Goal: Information Seeking & Learning: Learn about a topic

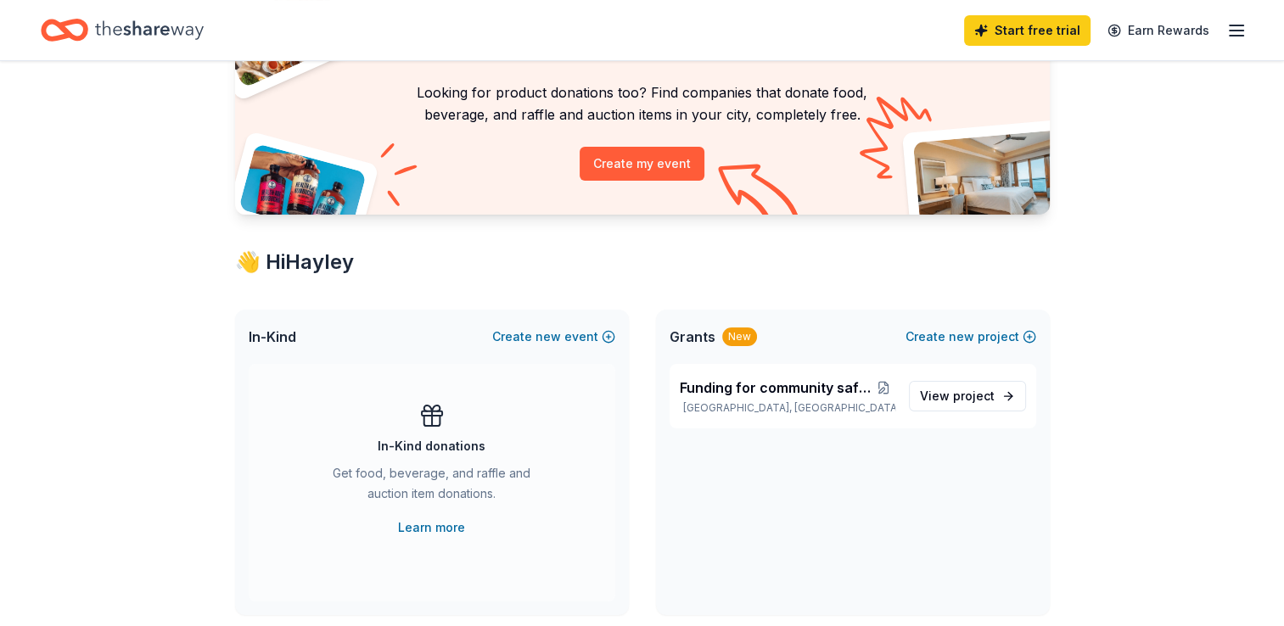
scroll to position [85, 0]
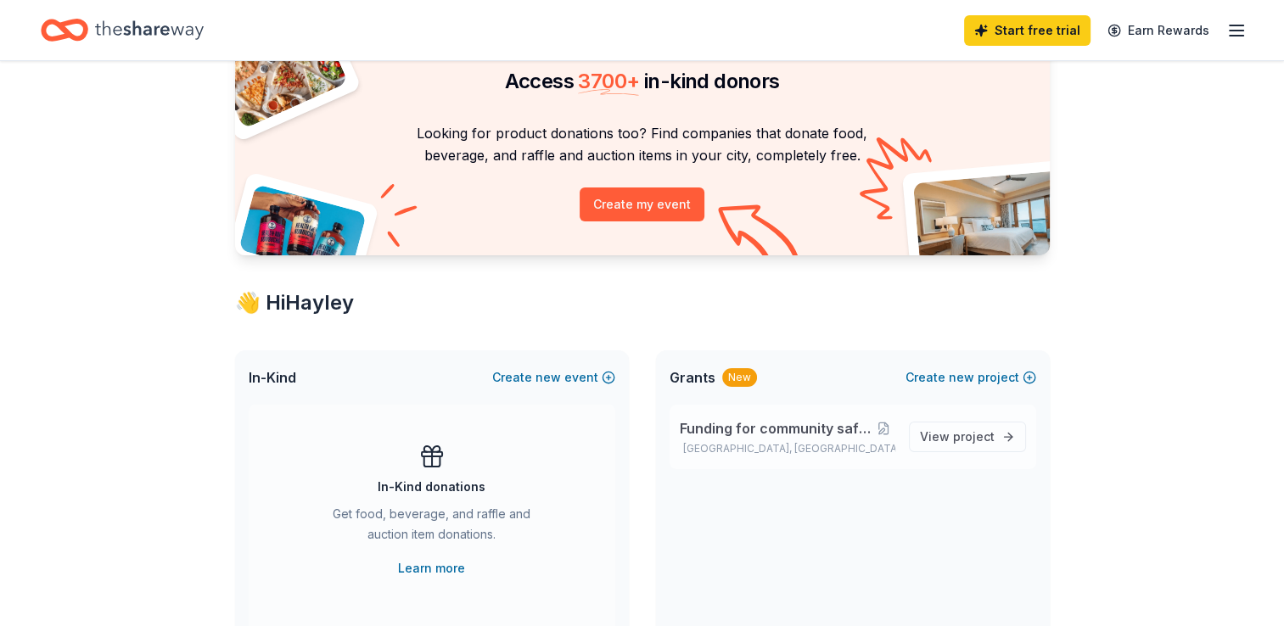
click at [758, 436] on span "Funding for community safety programming" at bounding box center [777, 428] width 194 height 20
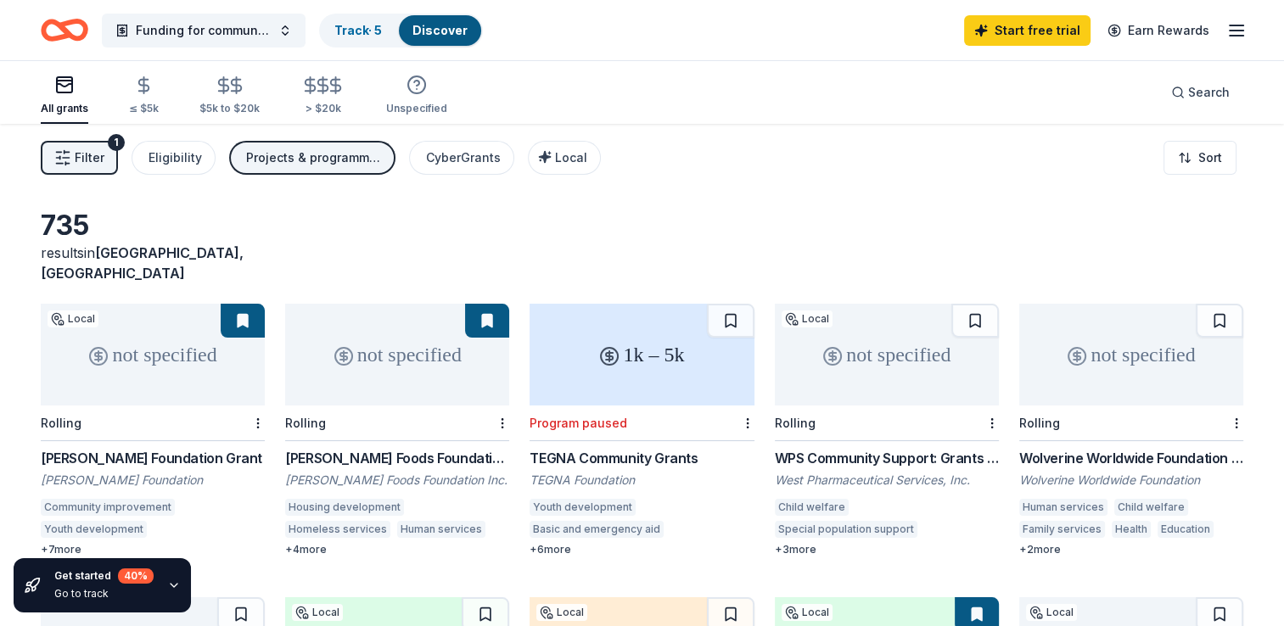
click at [447, 448] on div "Schreiber Foods Foundation Grant" at bounding box center [397, 458] width 224 height 20
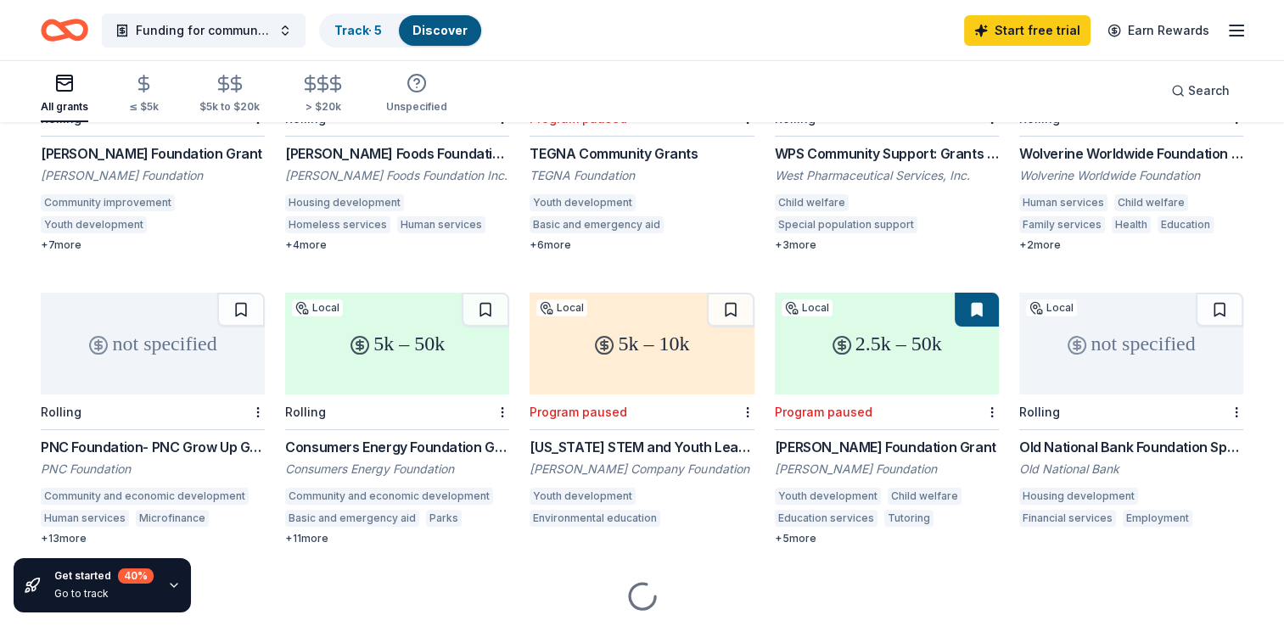
scroll to position [340, 0]
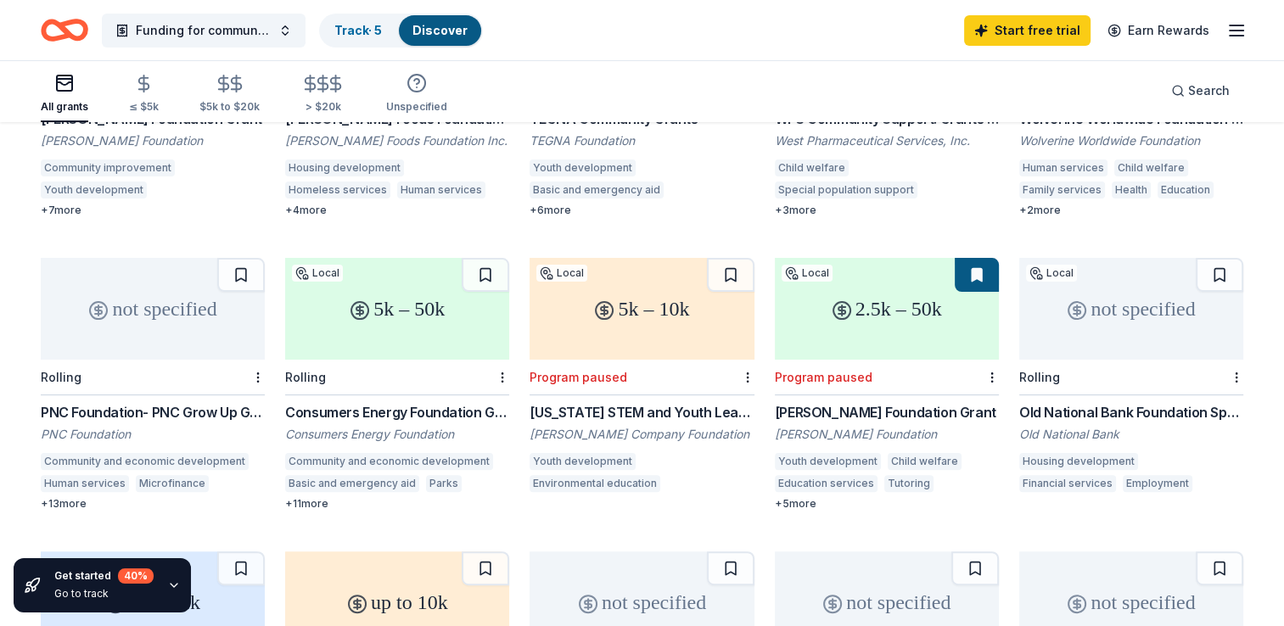
click at [395, 402] on div "Consumers Energy Foundation Grant" at bounding box center [397, 412] width 224 height 20
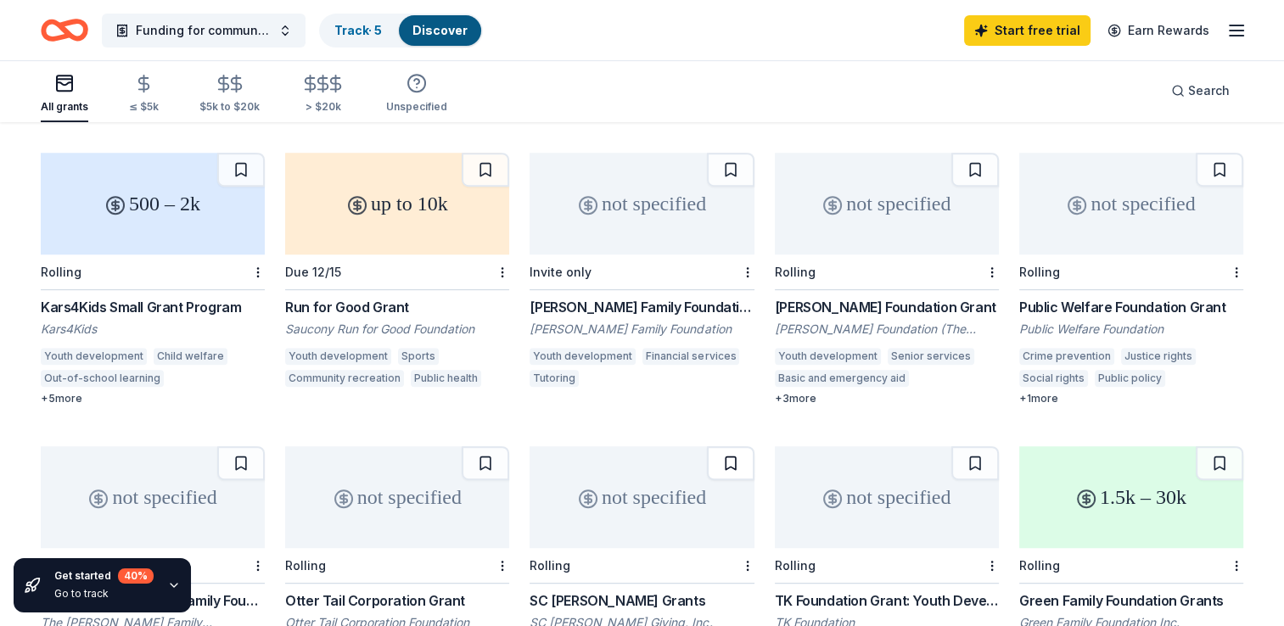
scroll to position [764, 0]
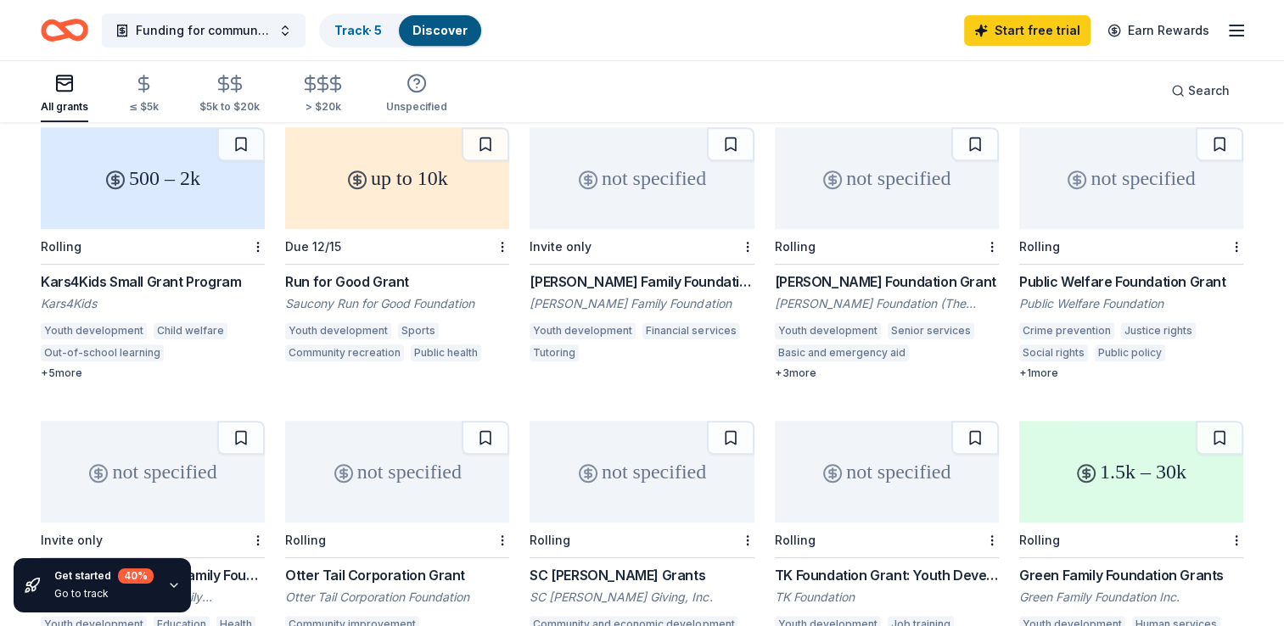
click at [1134, 272] on div "Public Welfare Foundation Grant" at bounding box center [1131, 282] width 224 height 20
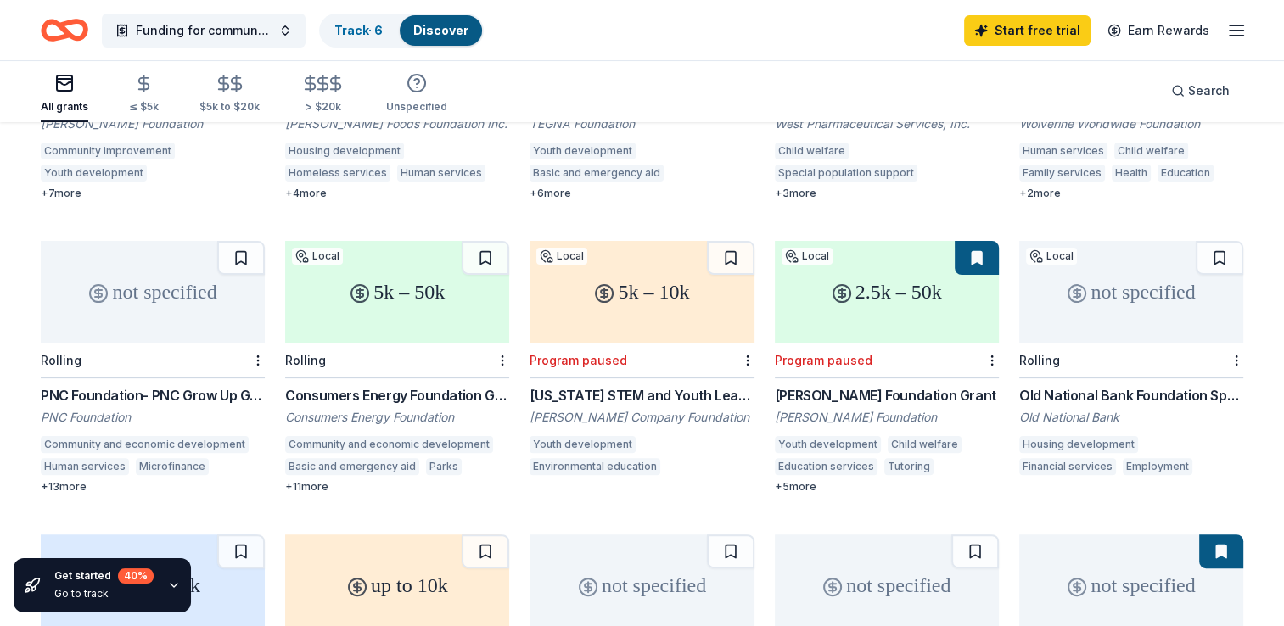
scroll to position [409, 0]
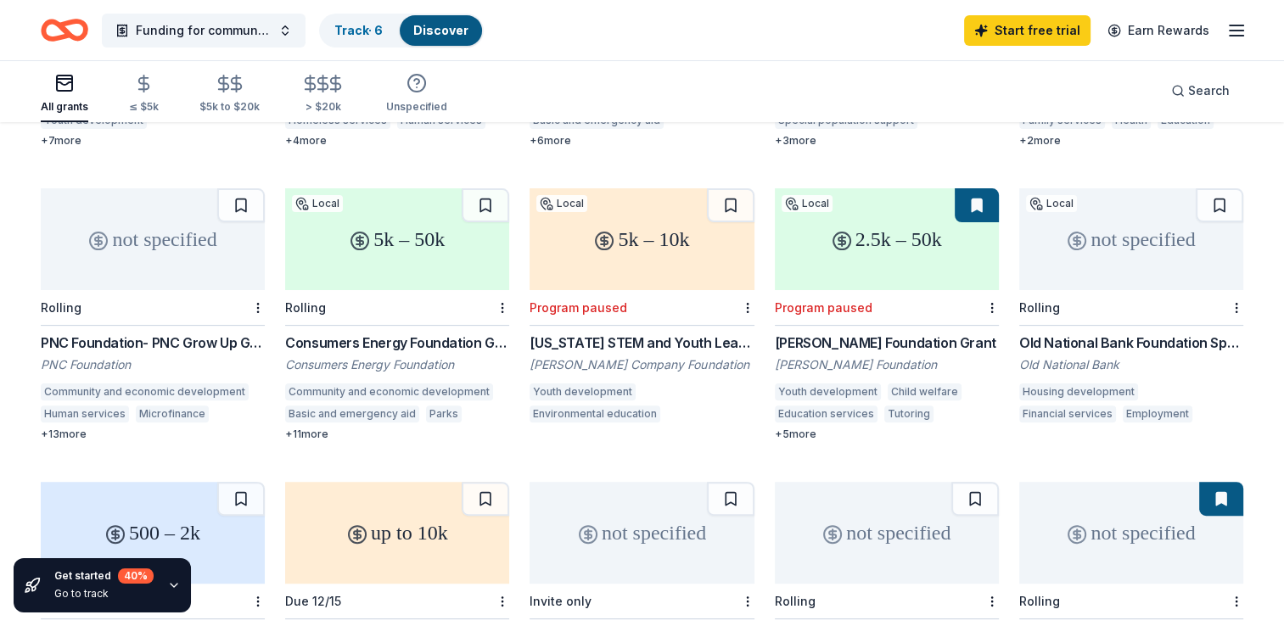
click at [205, 333] on div "PNC Foundation- PNC Grow Up Great" at bounding box center [153, 343] width 224 height 20
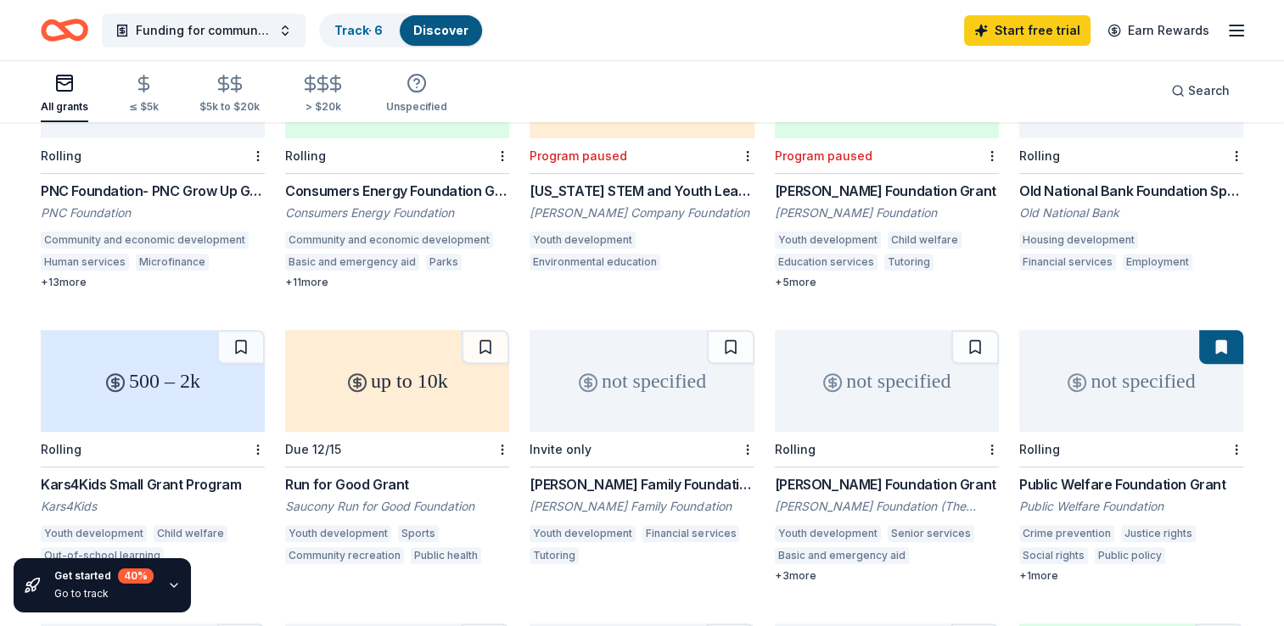
scroll to position [0, 0]
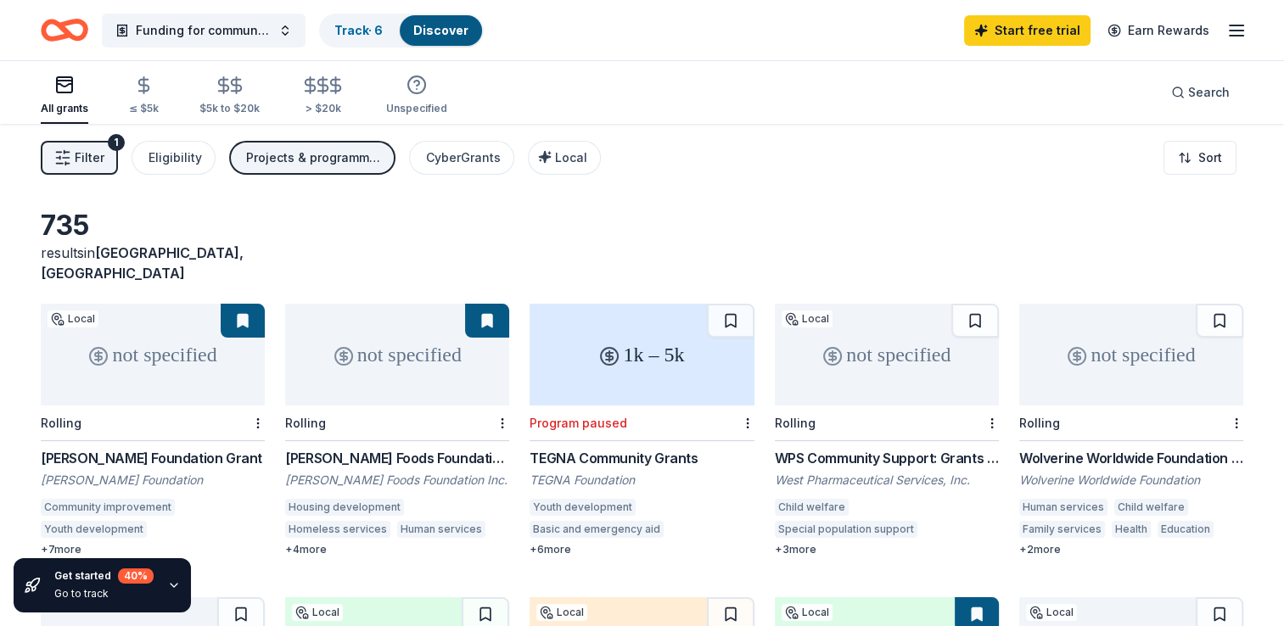
click at [156, 102] on div "All grants ≤ $5k $5k to $20k > $20k Unspecified" at bounding box center [244, 96] width 407 height 56
click at [142, 104] on div "≤ $5k" at bounding box center [144, 109] width 30 height 14
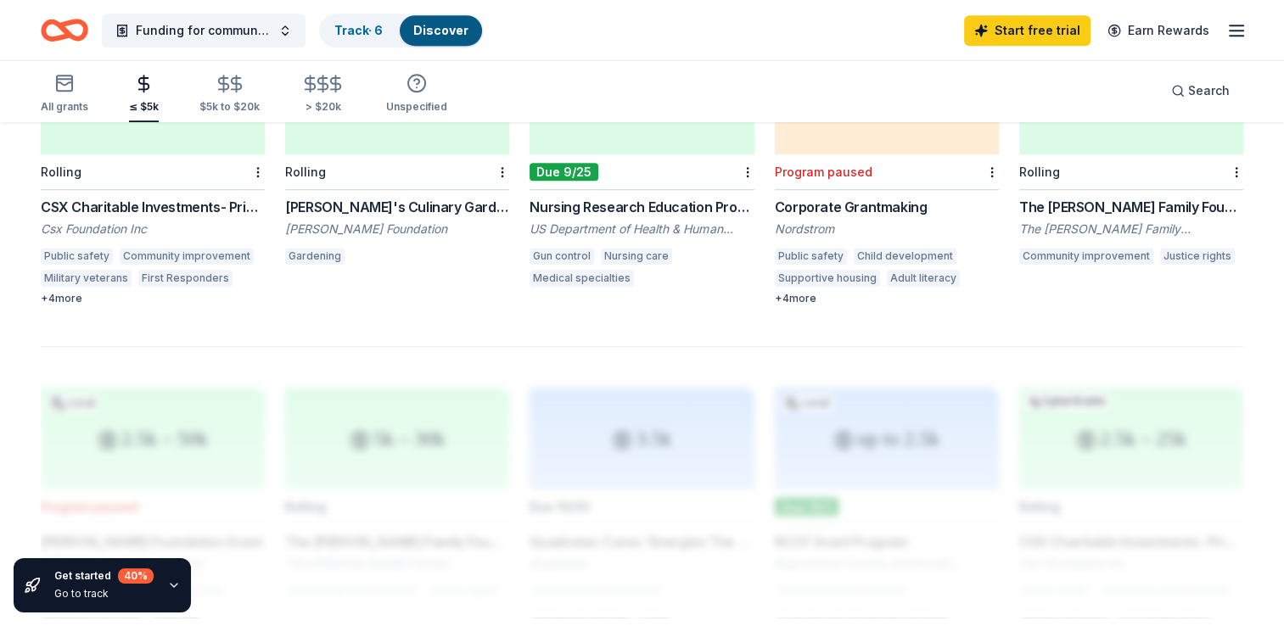
scroll to position [1103, 0]
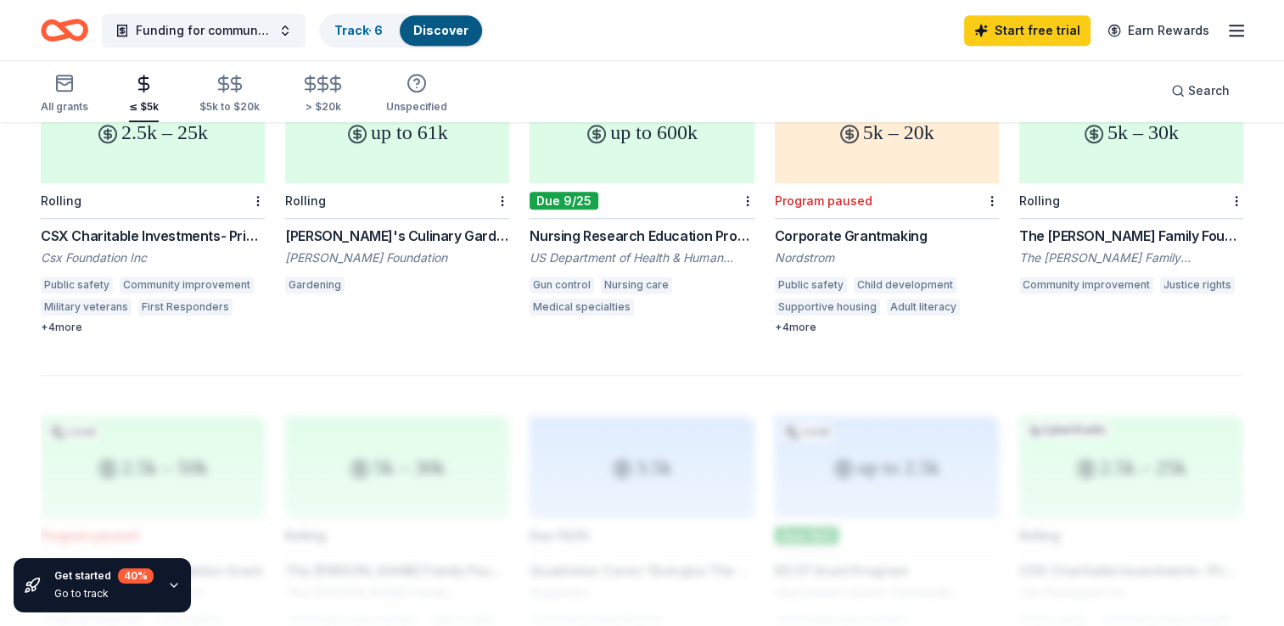
click at [140, 202] on div "2.5k – 25k CyberGrants Rolling CSX Charitable Investments- Pride in Service Gra…" at bounding box center [153, 207] width 224 height 253
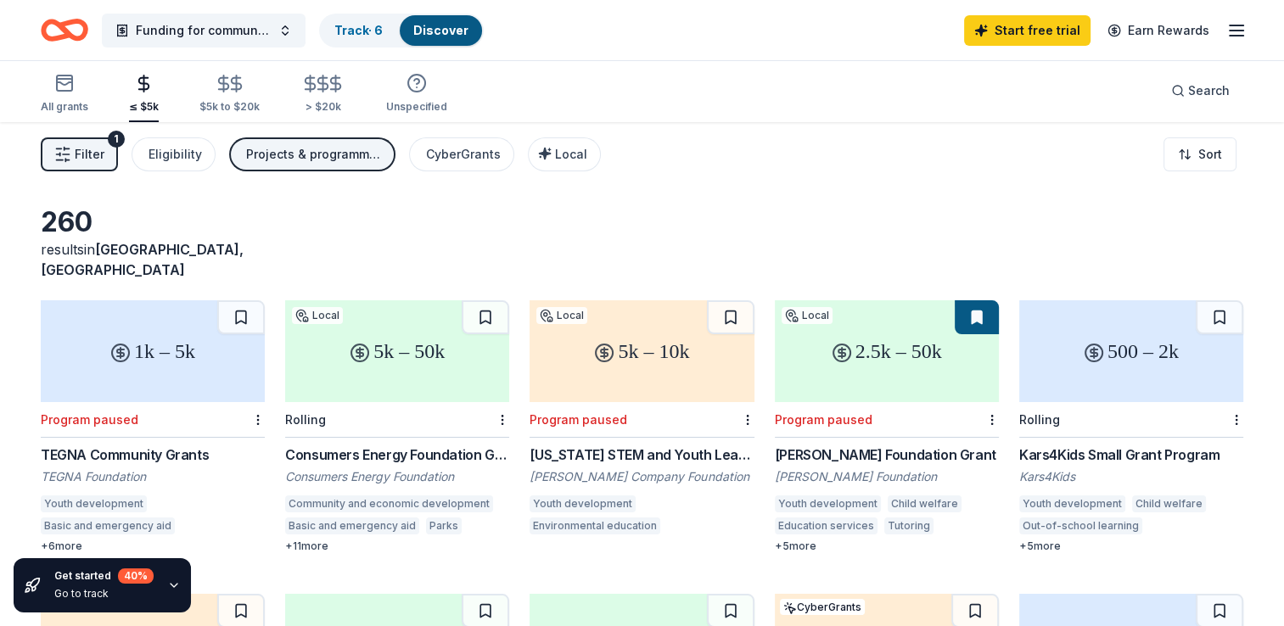
scroll to position [0, 0]
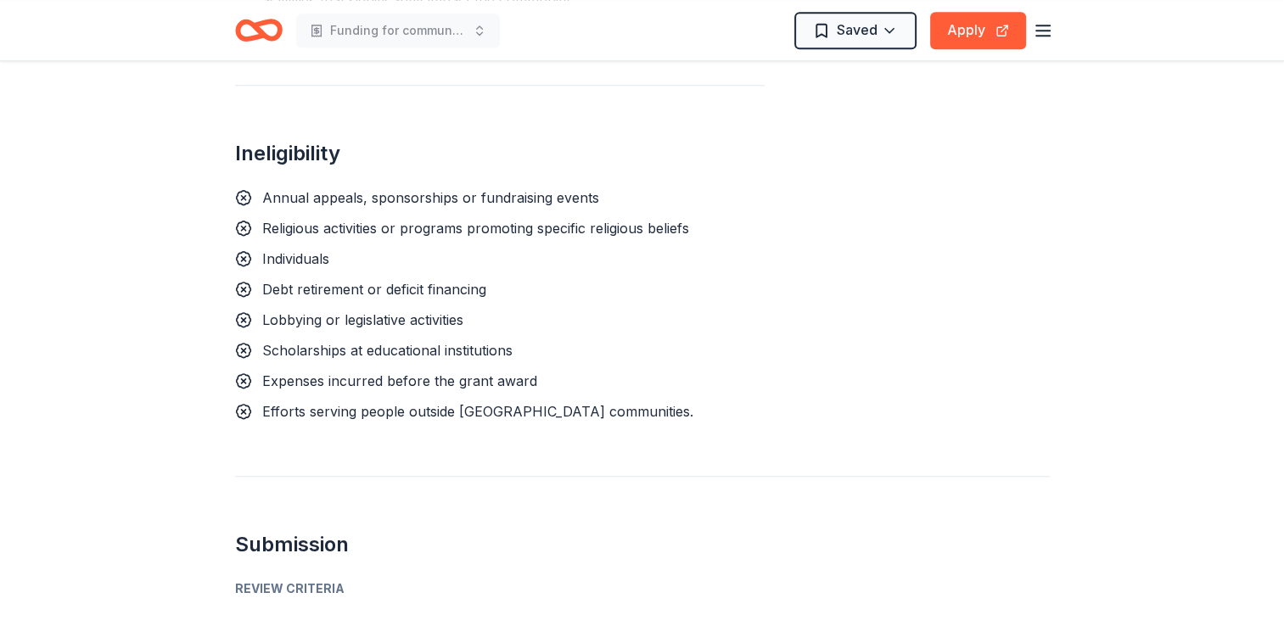
scroll to position [1613, 0]
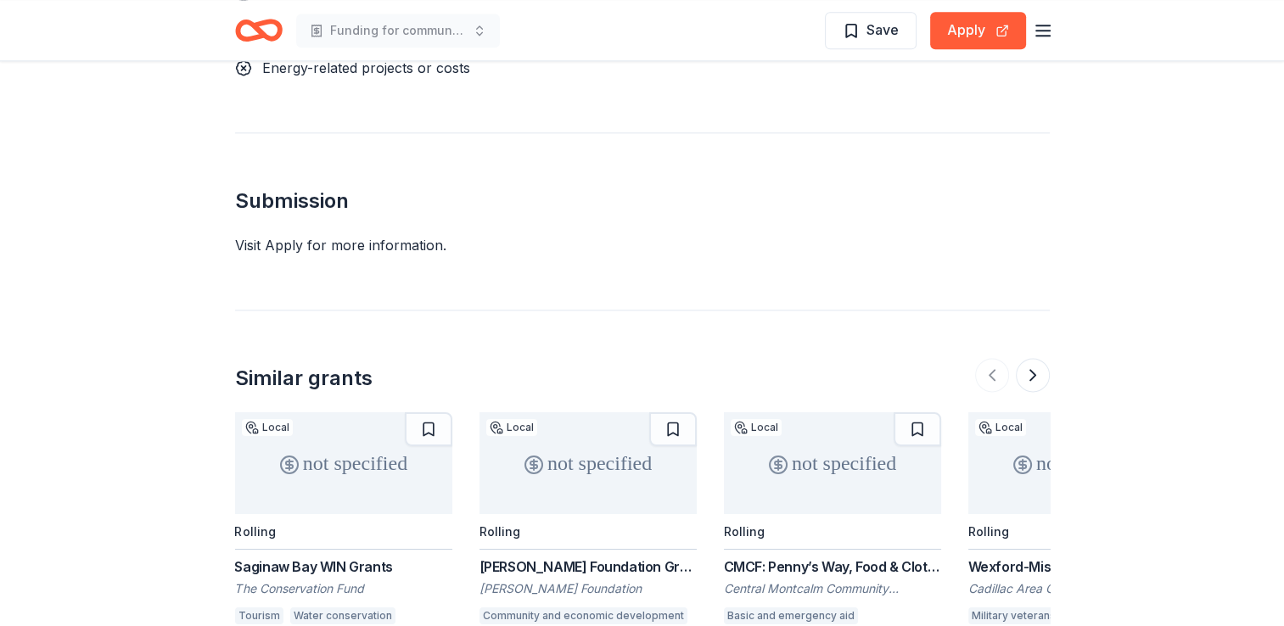
scroll to position [2207, 0]
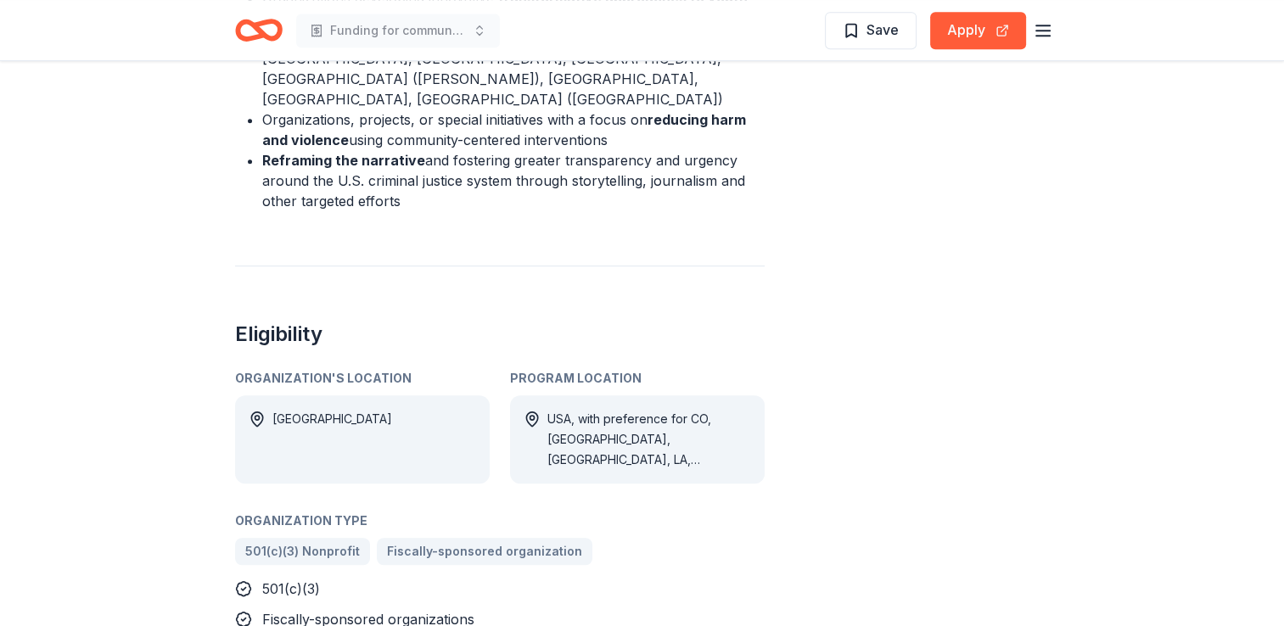
scroll to position [934, 0]
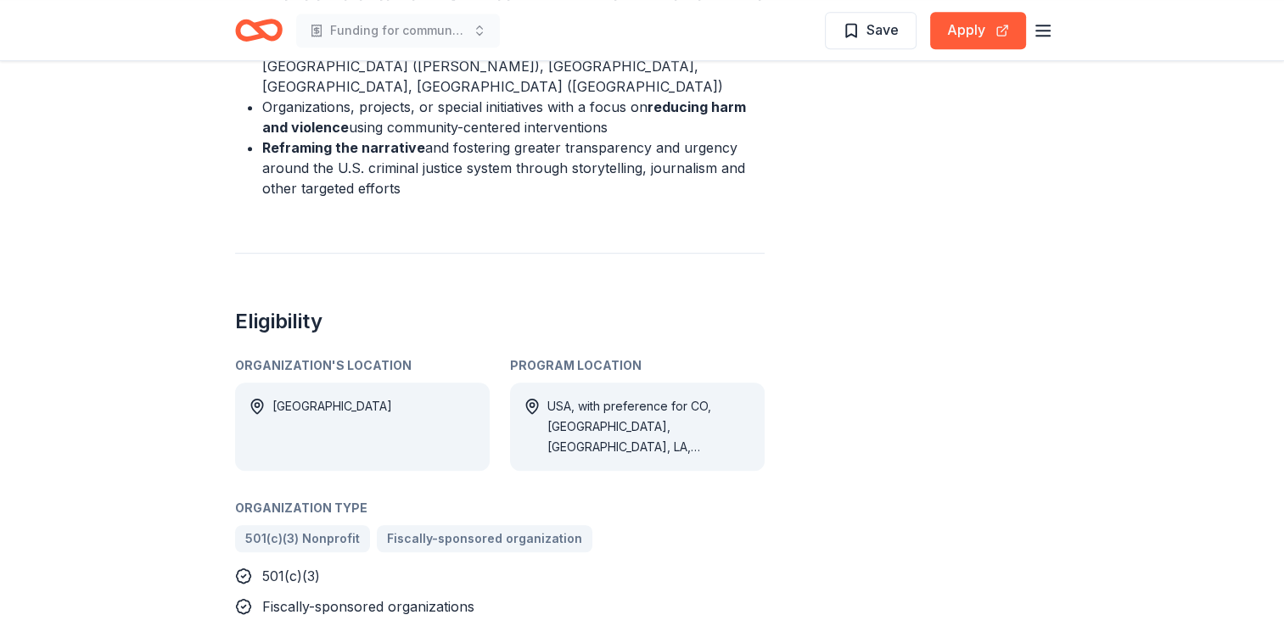
click at [867, 29] on span "Save" at bounding box center [883, 30] width 32 height 22
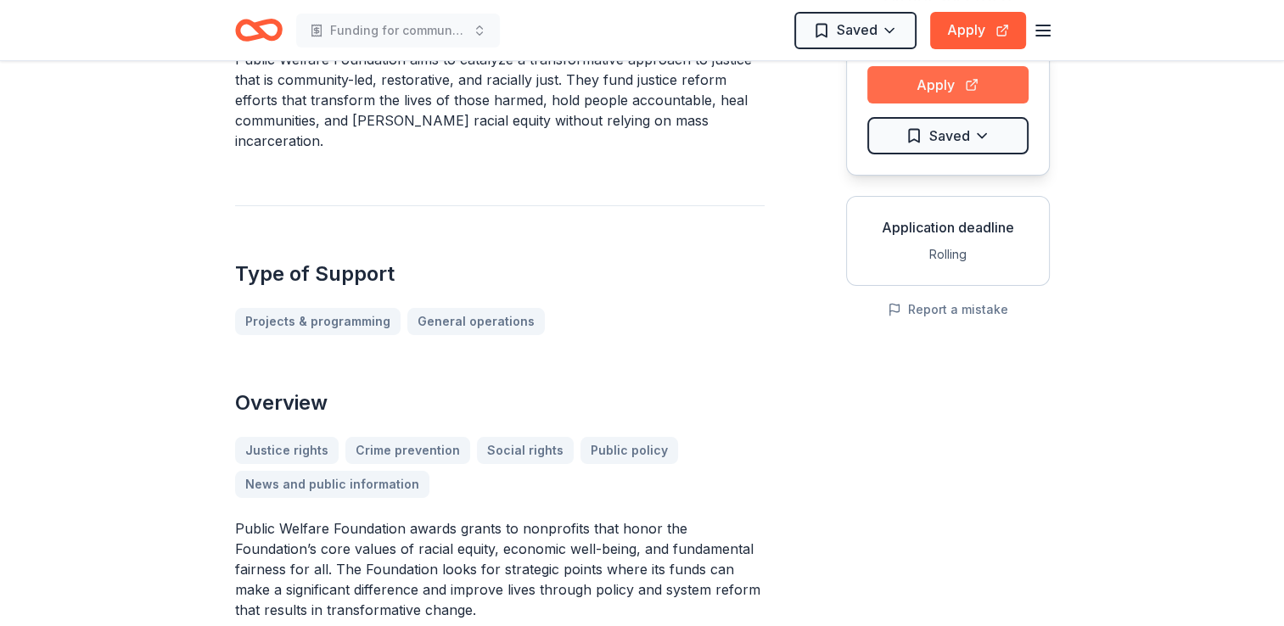
scroll to position [0, 0]
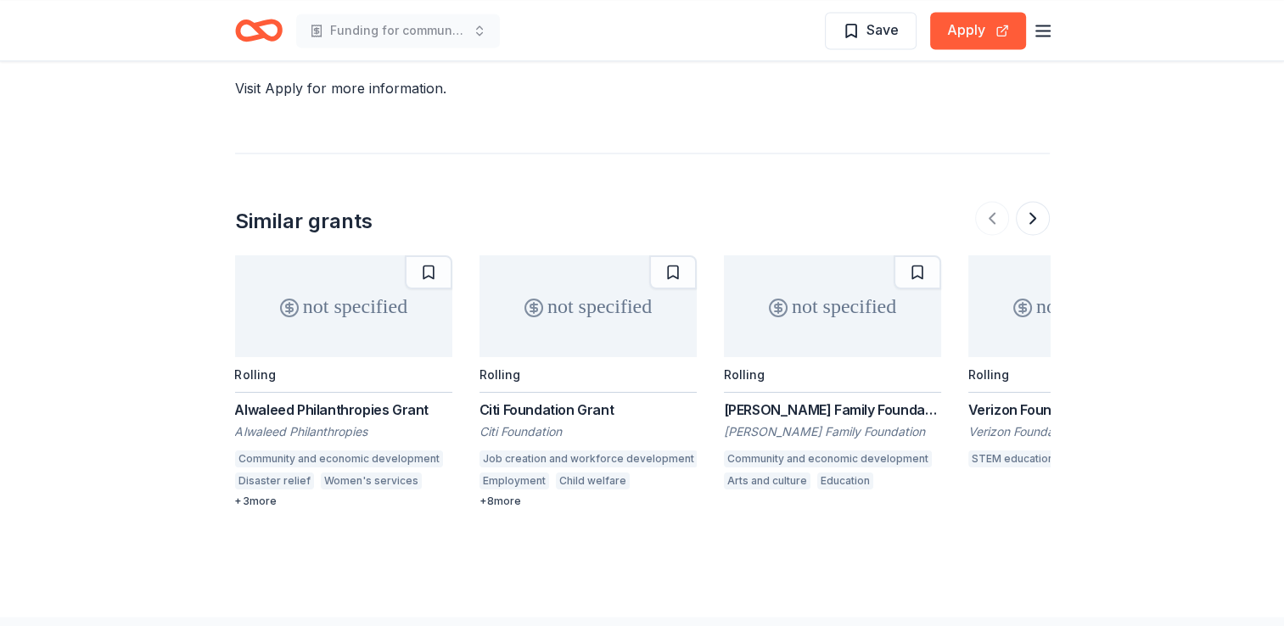
scroll to position [2716, 0]
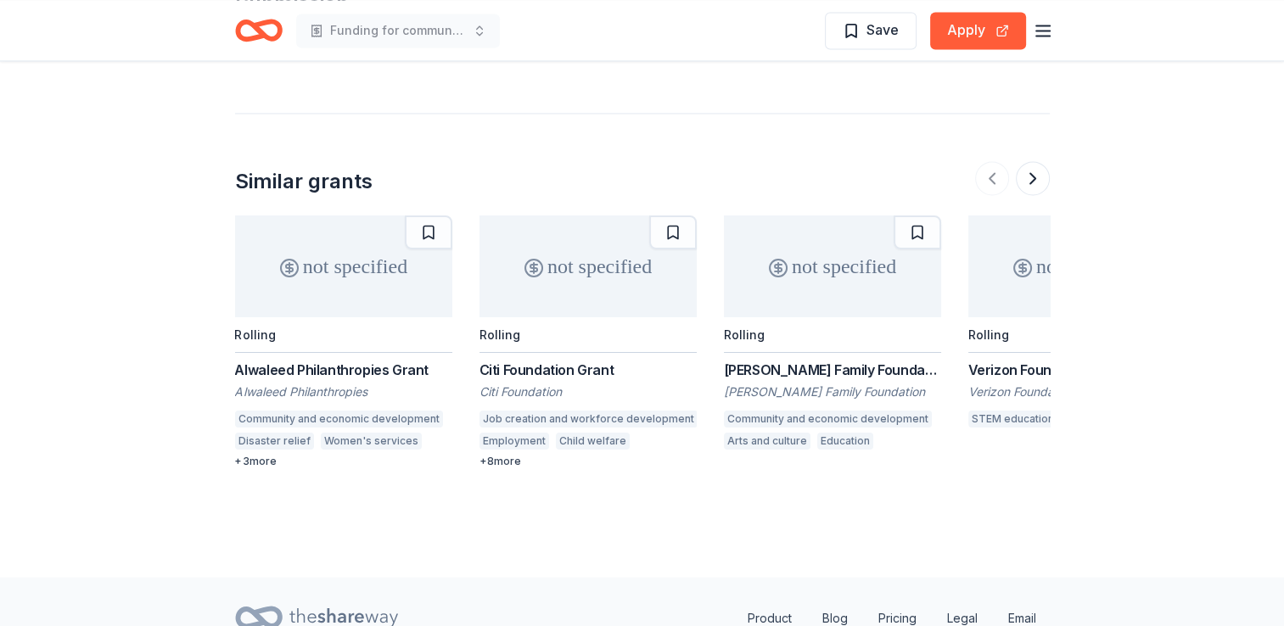
click at [800, 360] on div "Zukerman Family Foundation Grant" at bounding box center [832, 370] width 217 height 20
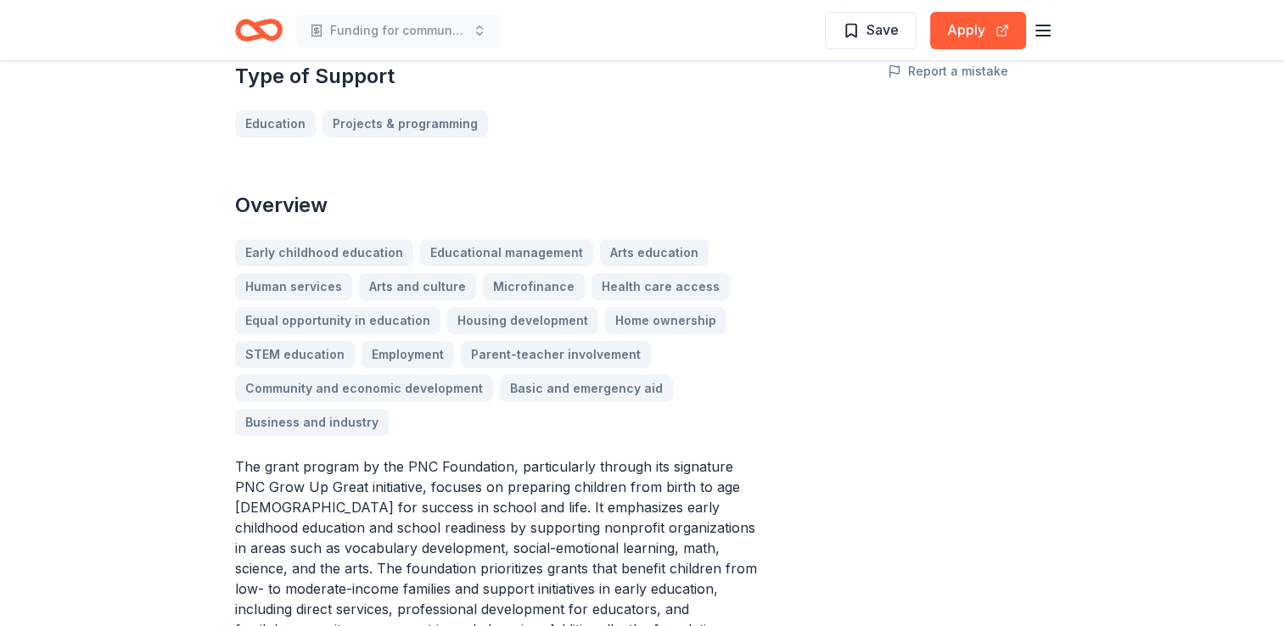
scroll to position [424, 0]
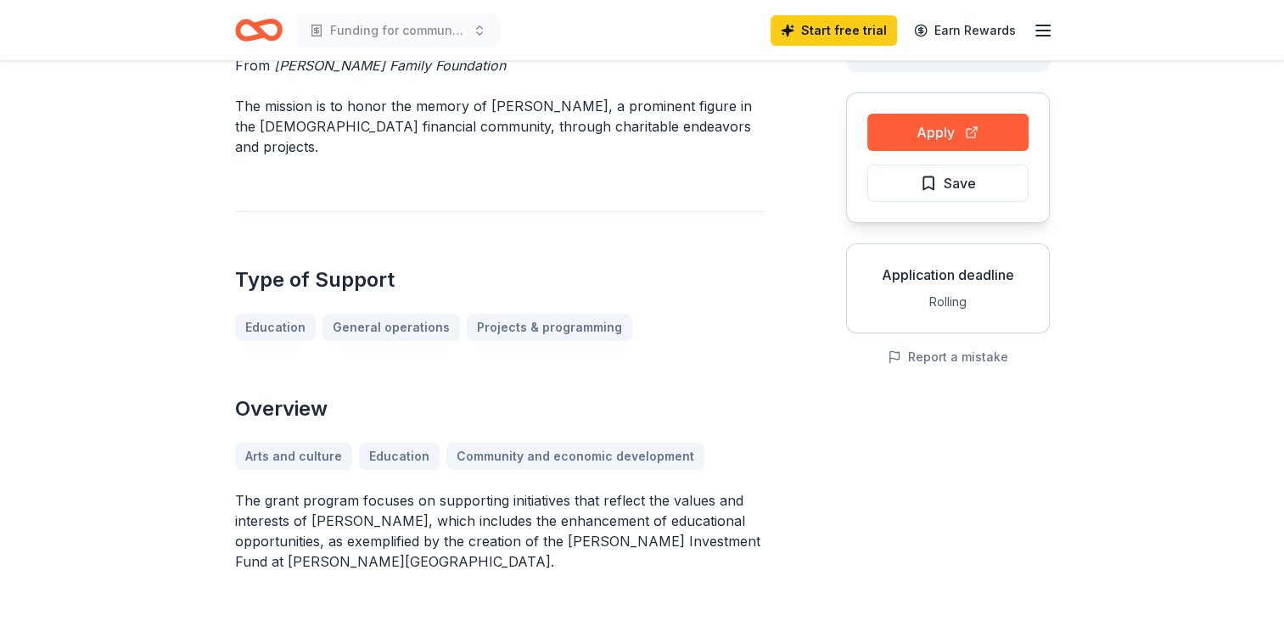
scroll to position [132, 0]
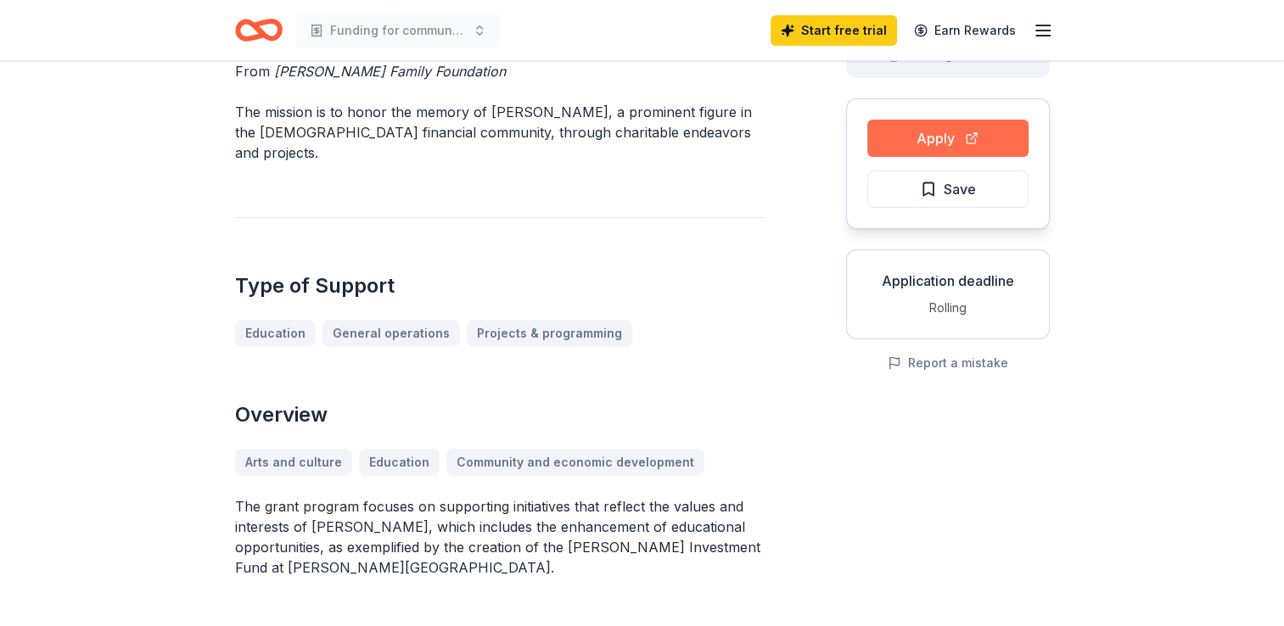
click at [951, 138] on button "Apply" at bounding box center [947, 138] width 161 height 37
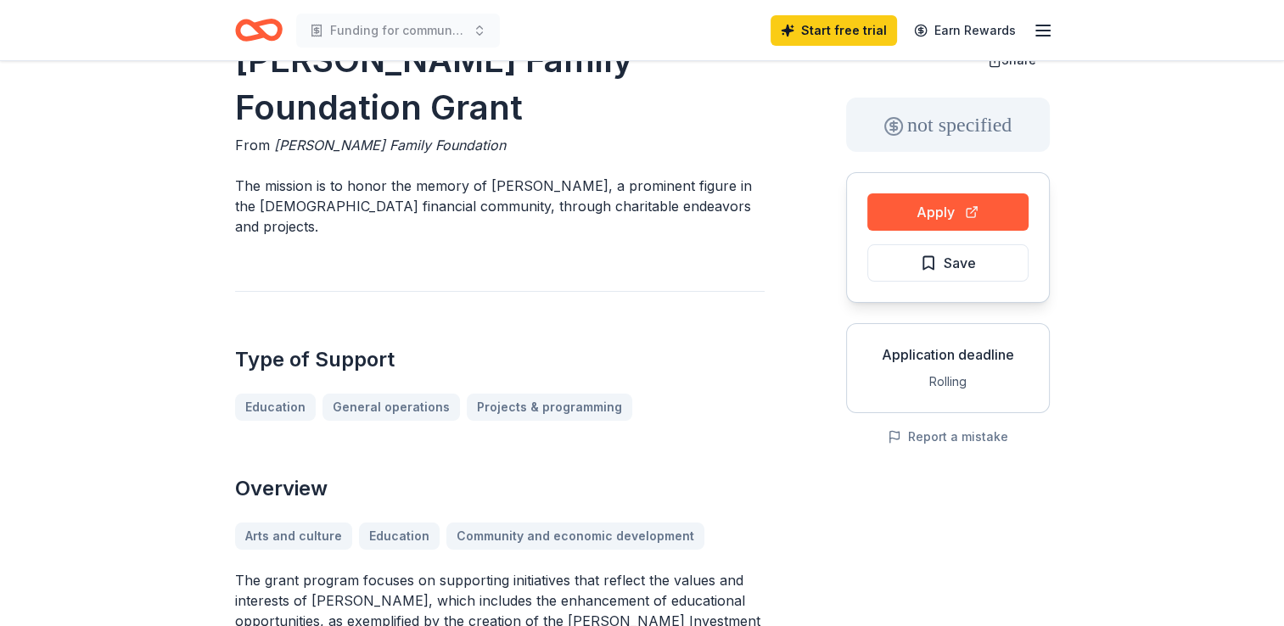
scroll to position [0, 0]
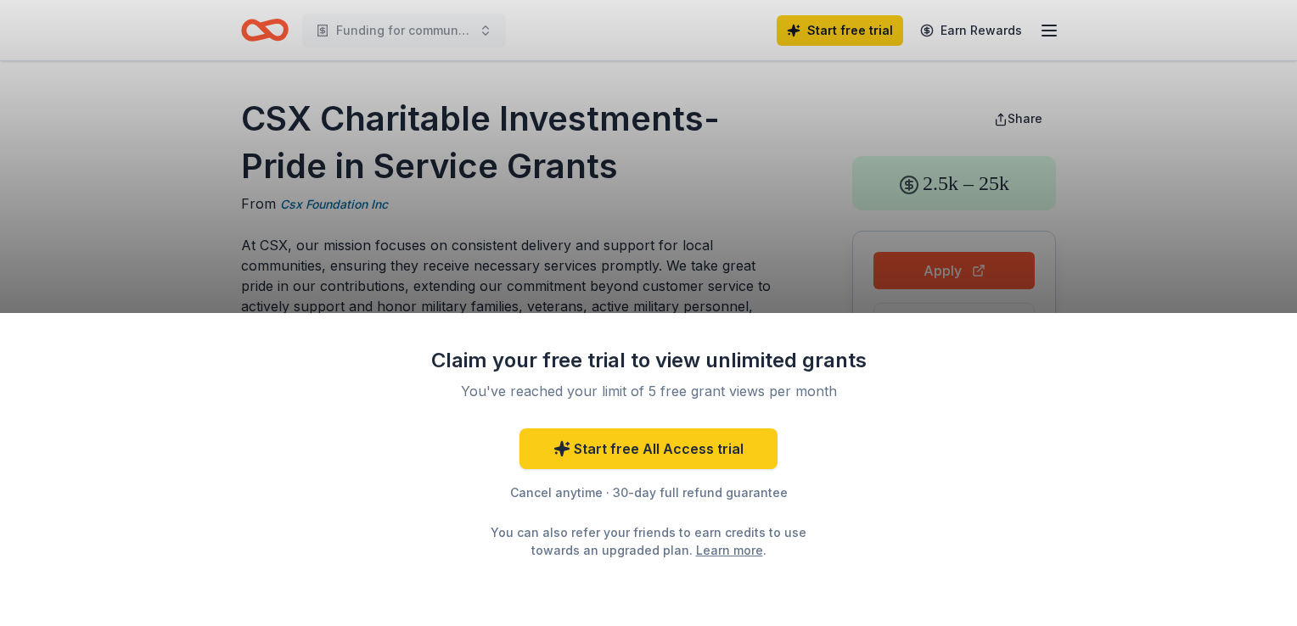
click at [1110, 199] on div "Claim your free trial to view unlimited grants You've reached your limit of 5 f…" at bounding box center [648, 313] width 1297 height 626
click at [587, 283] on div "Claim your free trial to view unlimited grants You've reached your limit of 5 f…" at bounding box center [648, 313] width 1297 height 626
